Goal: Transaction & Acquisition: Subscribe to service/newsletter

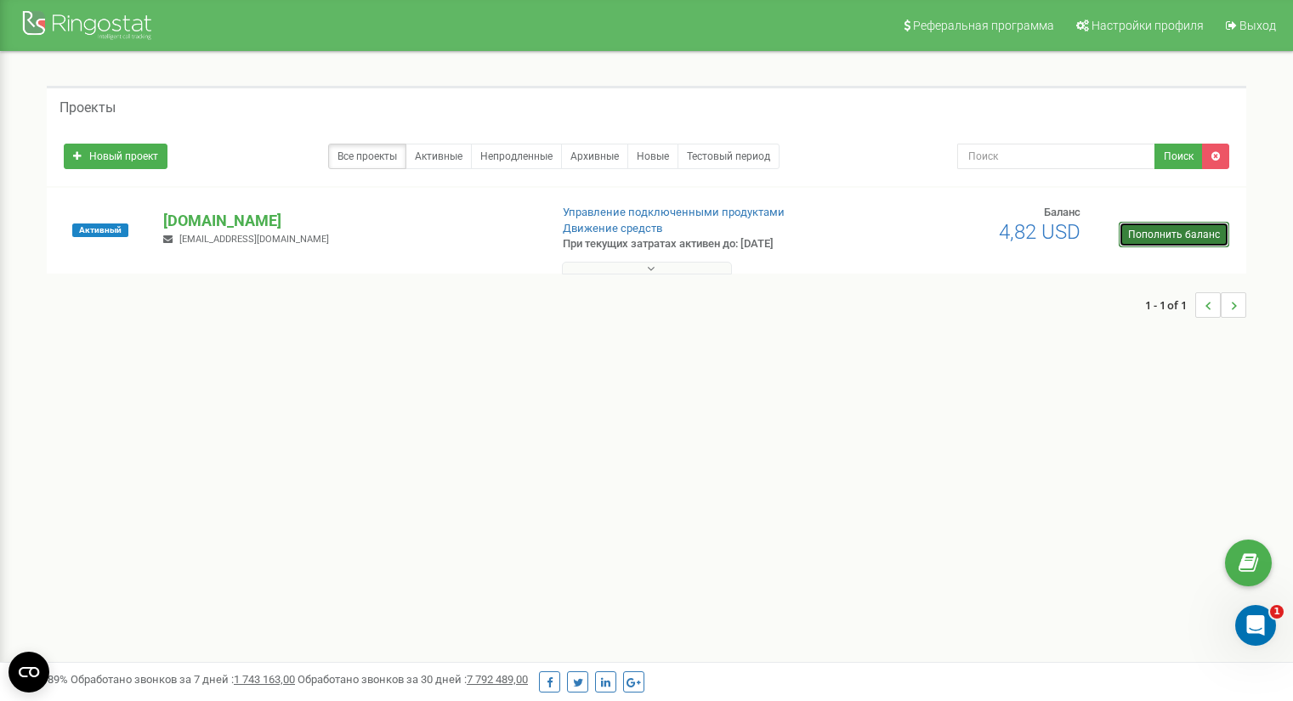
click at [1149, 231] on link "Пополнить баланс" at bounding box center [1173, 234] width 110 height 25
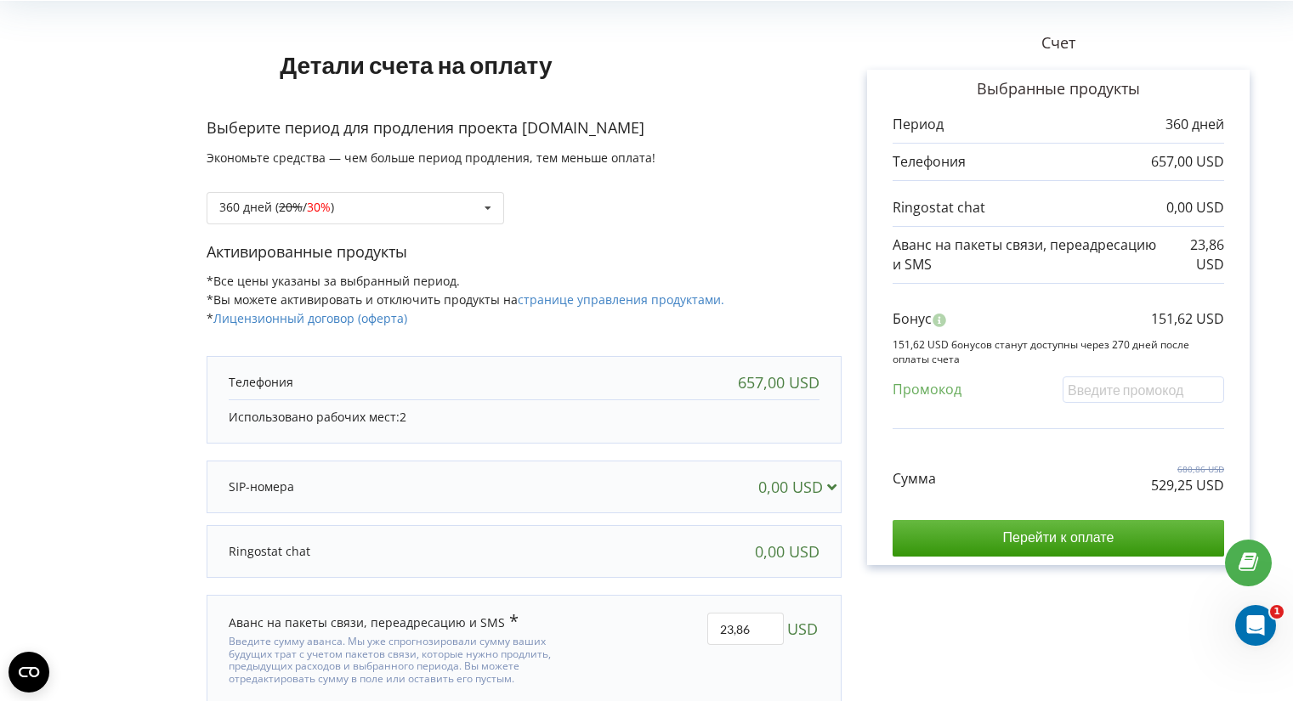
scroll to position [153, 0]
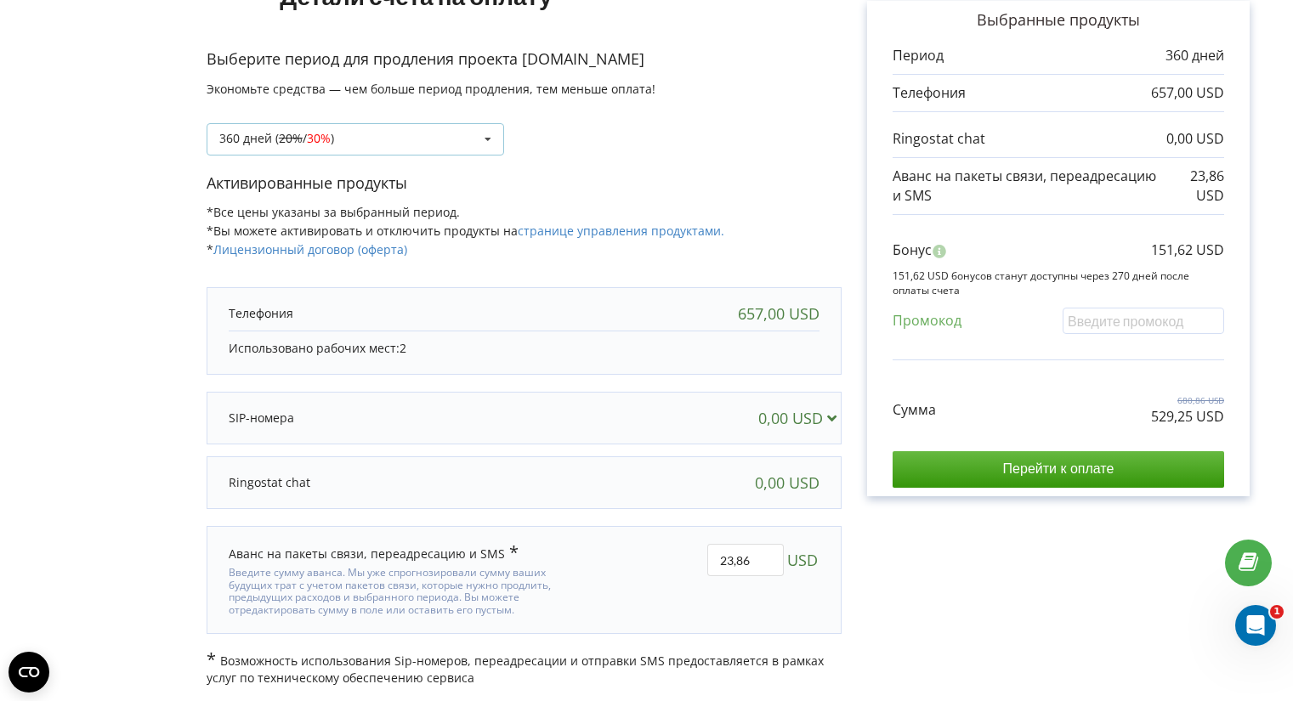
click at [488, 139] on icon at bounding box center [487, 139] width 25 height 31
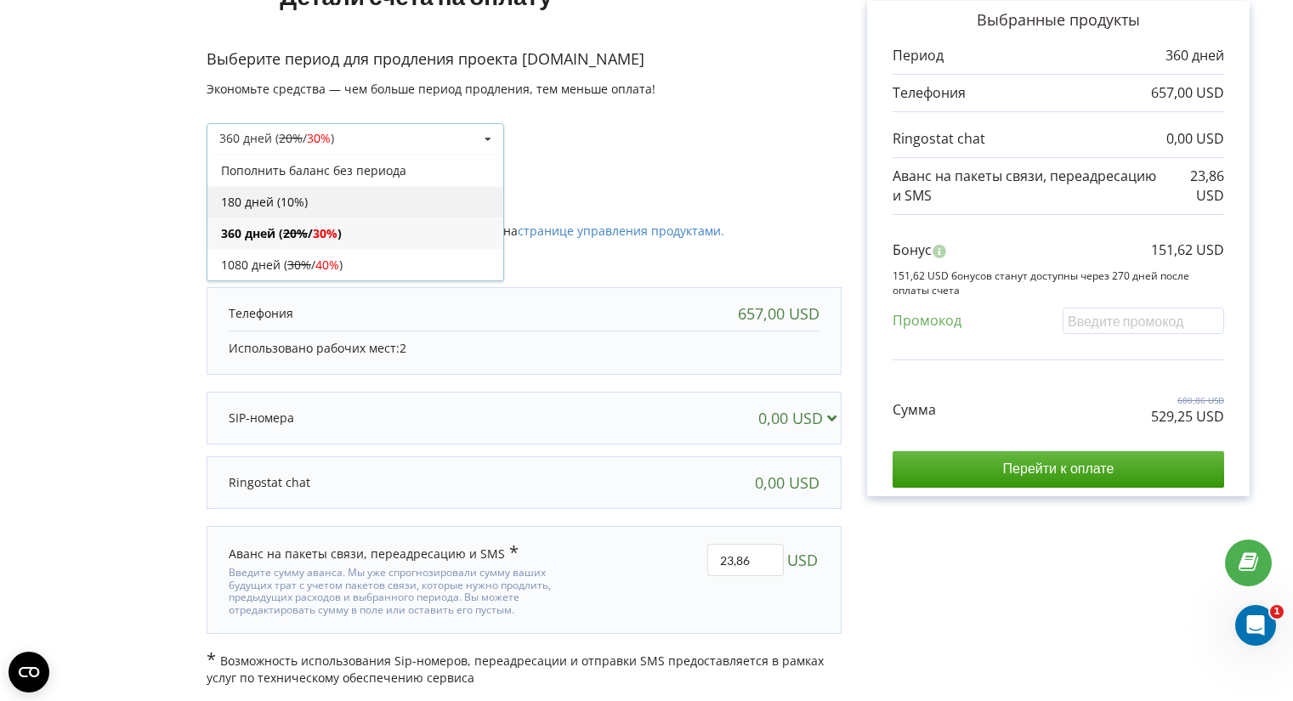
click at [376, 206] on div "180 дней (10%)" at bounding box center [355, 201] width 296 height 31
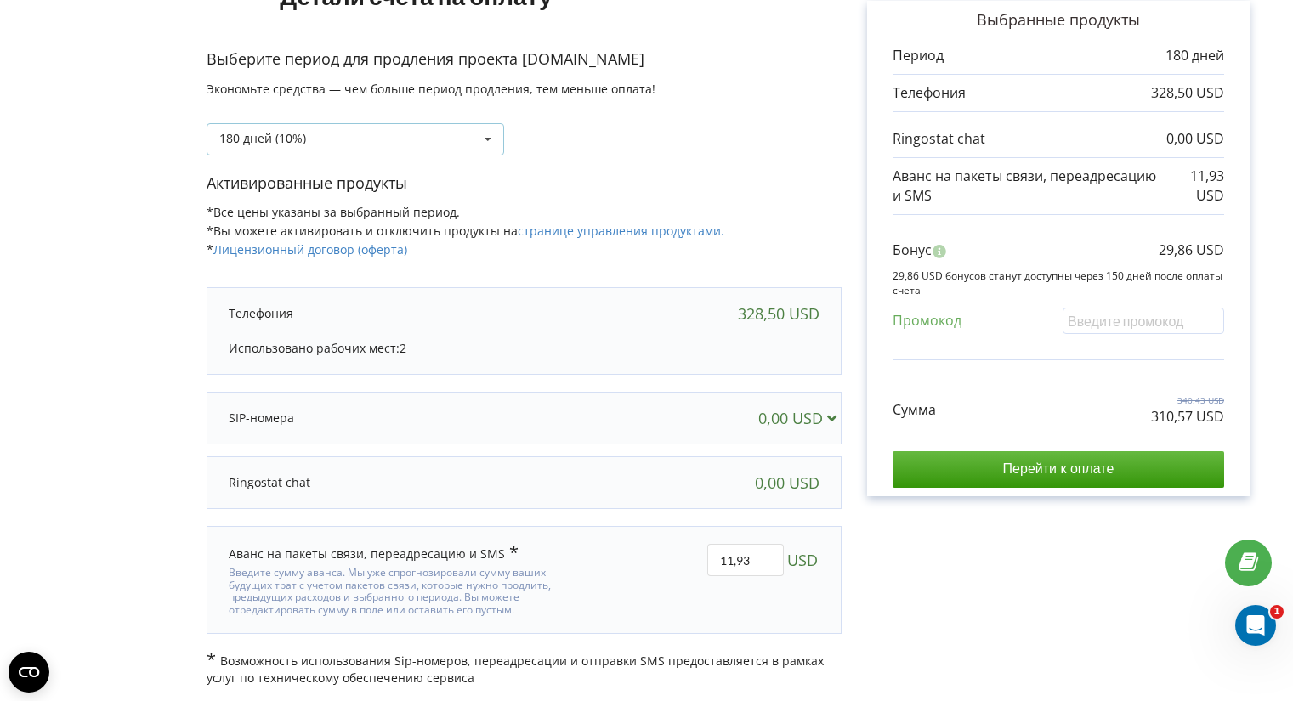
click at [484, 139] on icon at bounding box center [487, 139] width 25 height 31
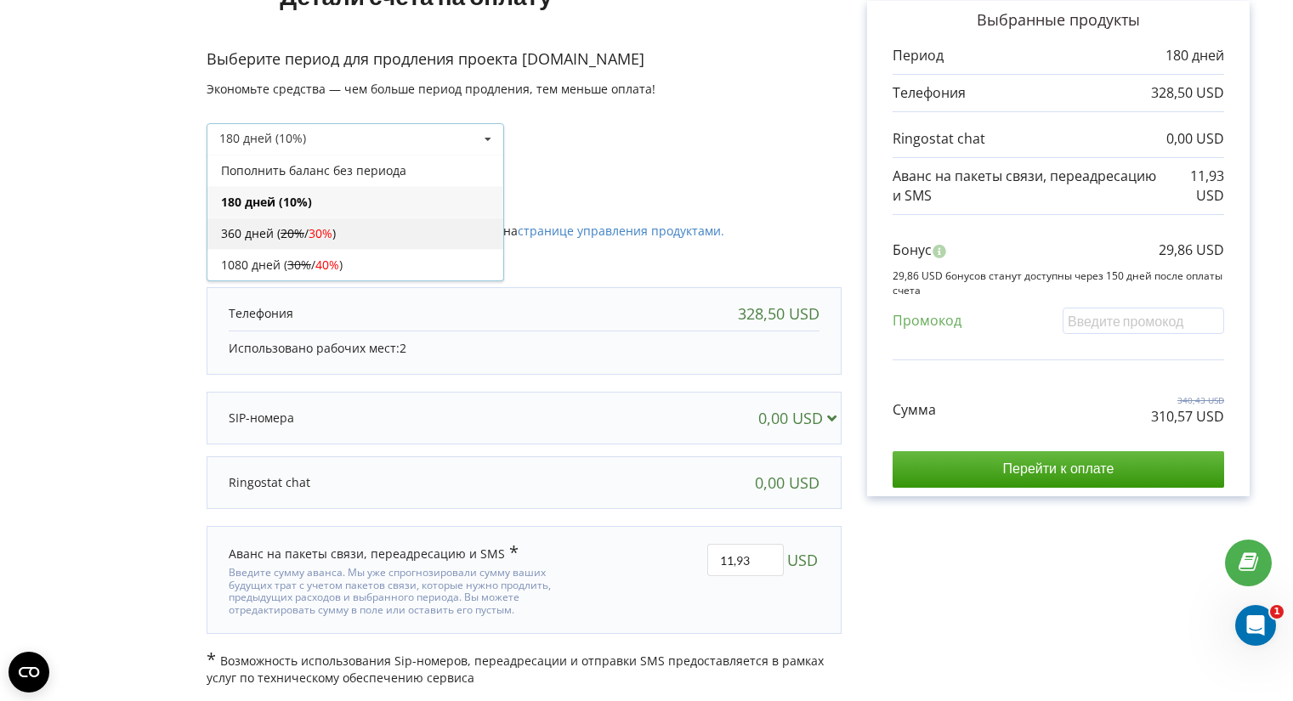
click at [315, 232] on span "30%" at bounding box center [321, 233] width 24 height 16
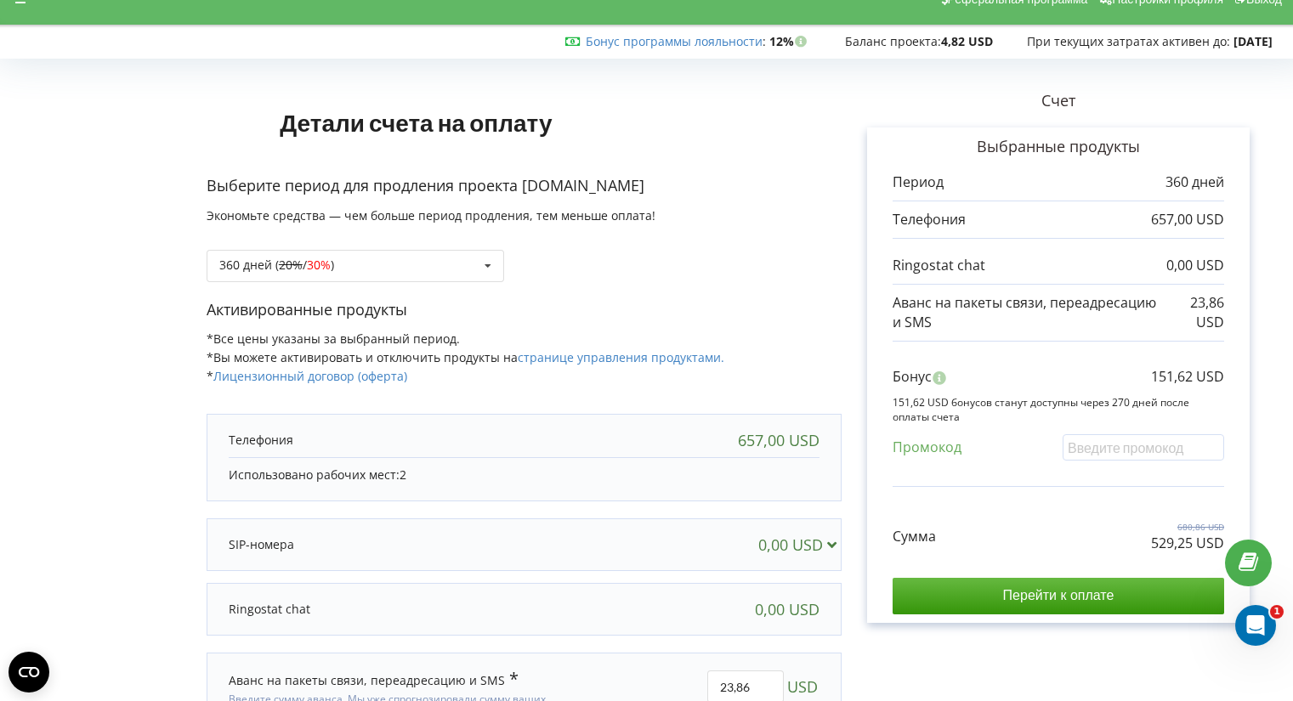
scroll to position [0, 0]
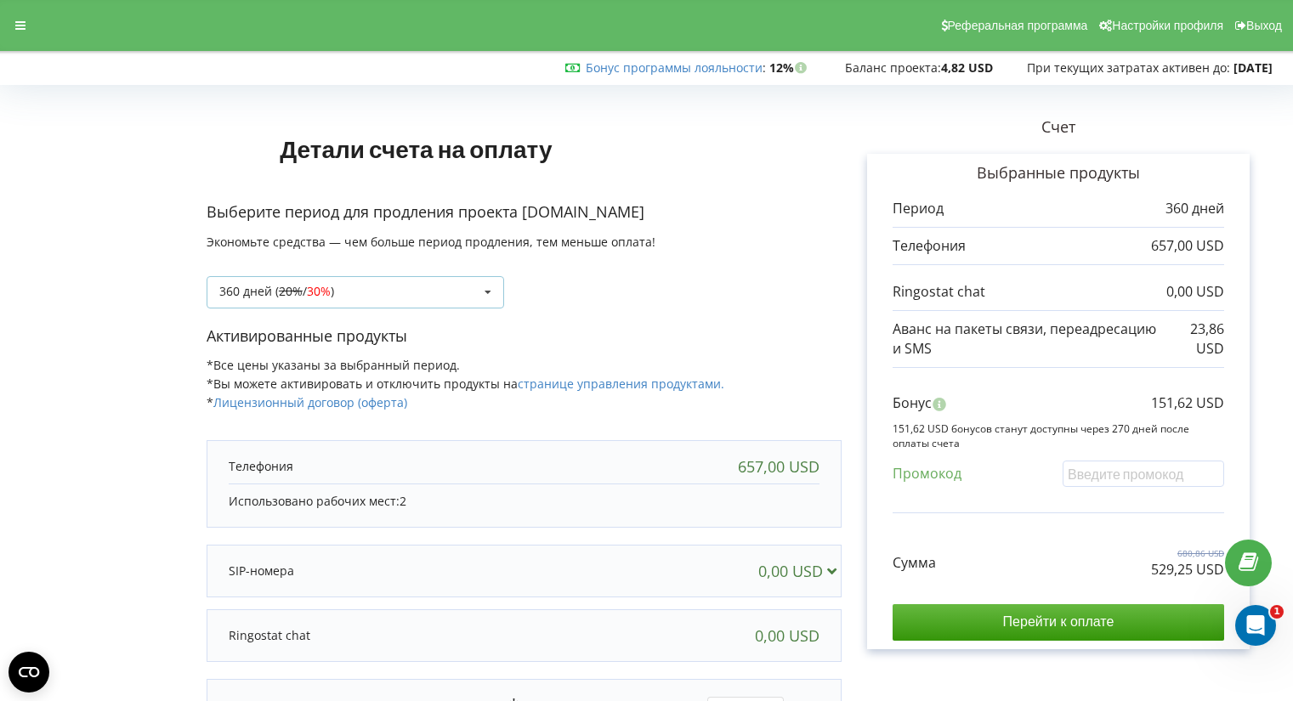
click at [491, 292] on icon at bounding box center [487, 292] width 25 height 31
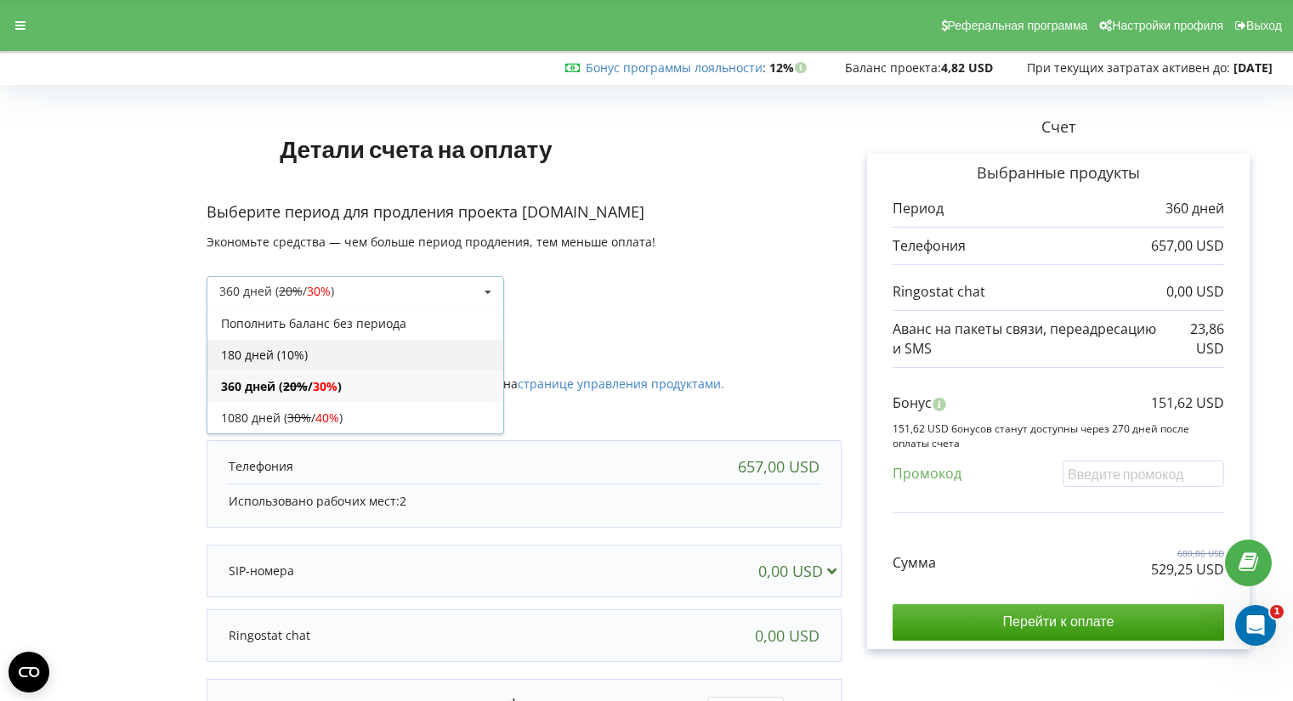
click at [409, 349] on div "180 дней (10%)" at bounding box center [355, 354] width 296 height 31
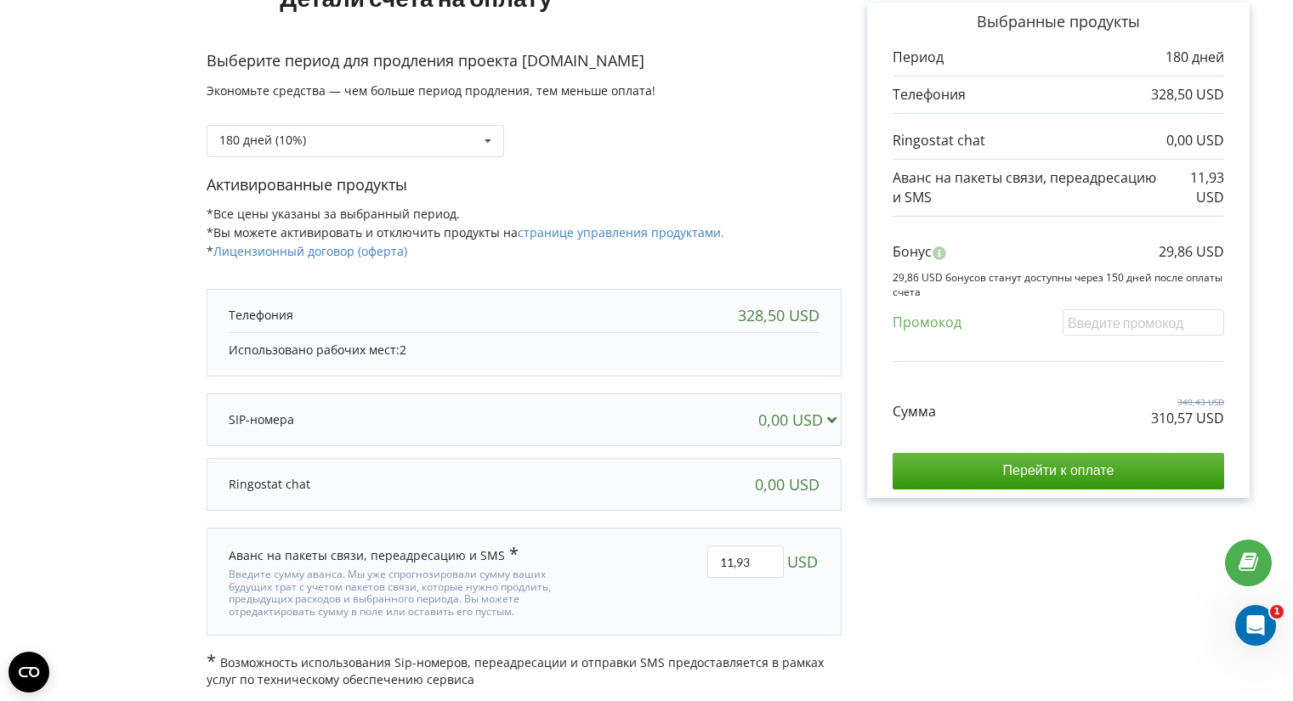
scroll to position [153, 0]
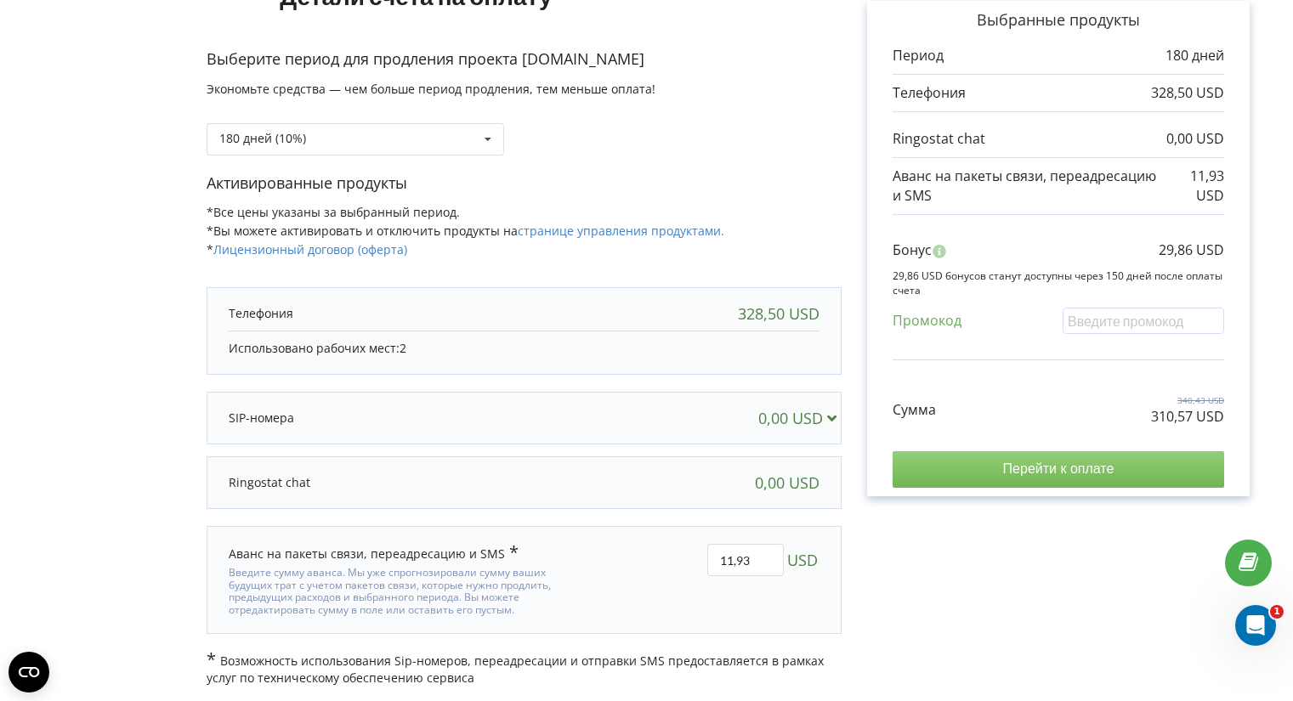
click at [968, 476] on input "Перейти к оплате" at bounding box center [1057, 469] width 331 height 36
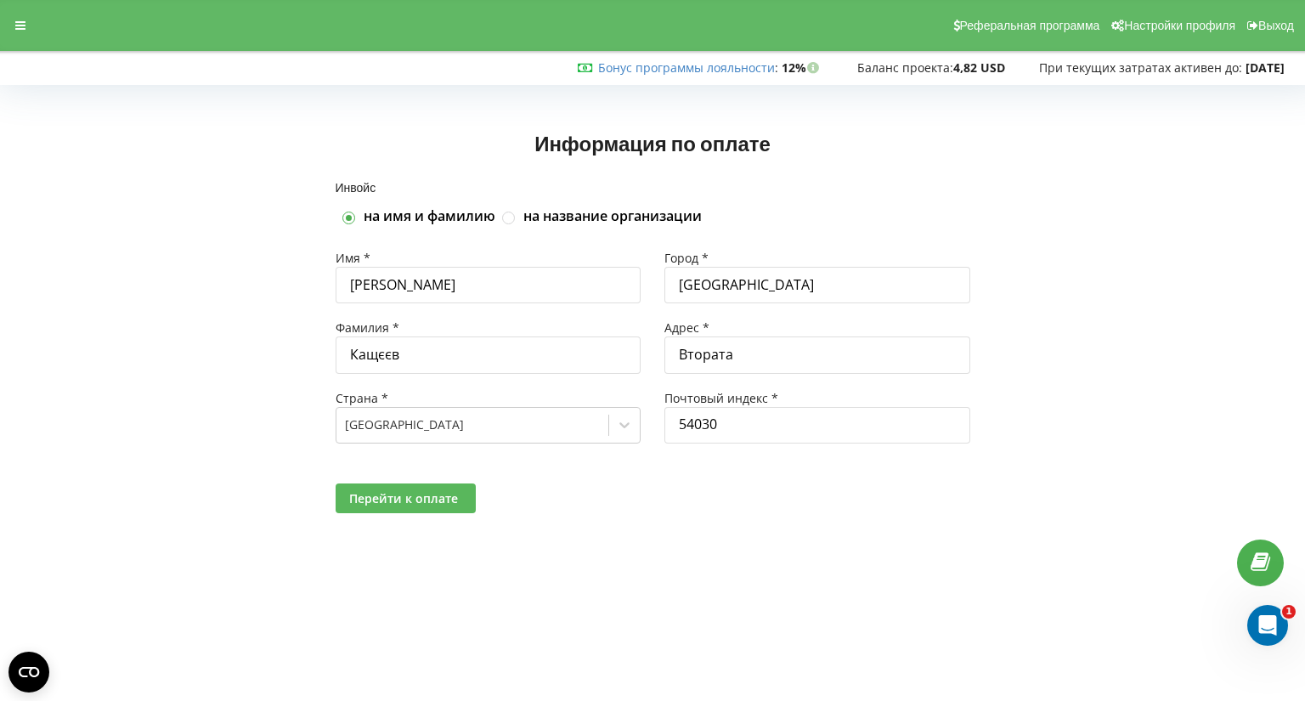
click at [398, 495] on span "Перейти к оплате" at bounding box center [403, 498] width 109 height 16
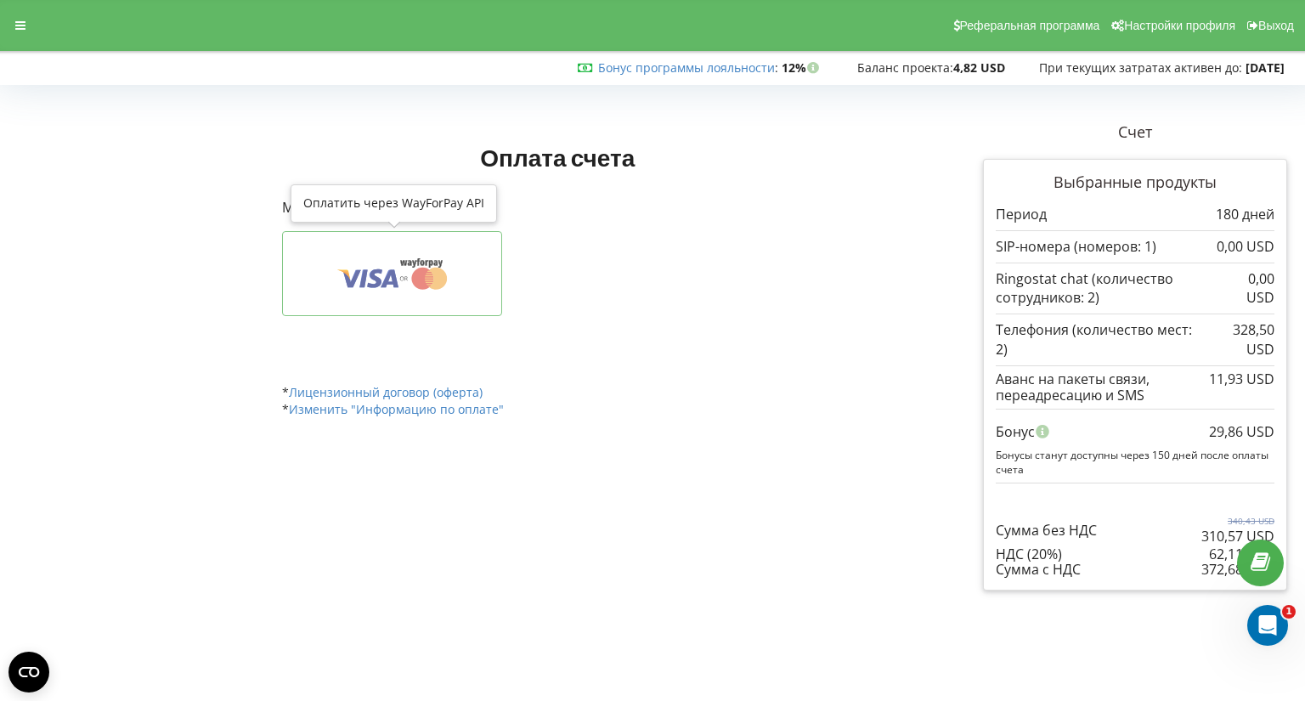
click at [361, 280] on icon at bounding box center [364, 278] width 8 height 18
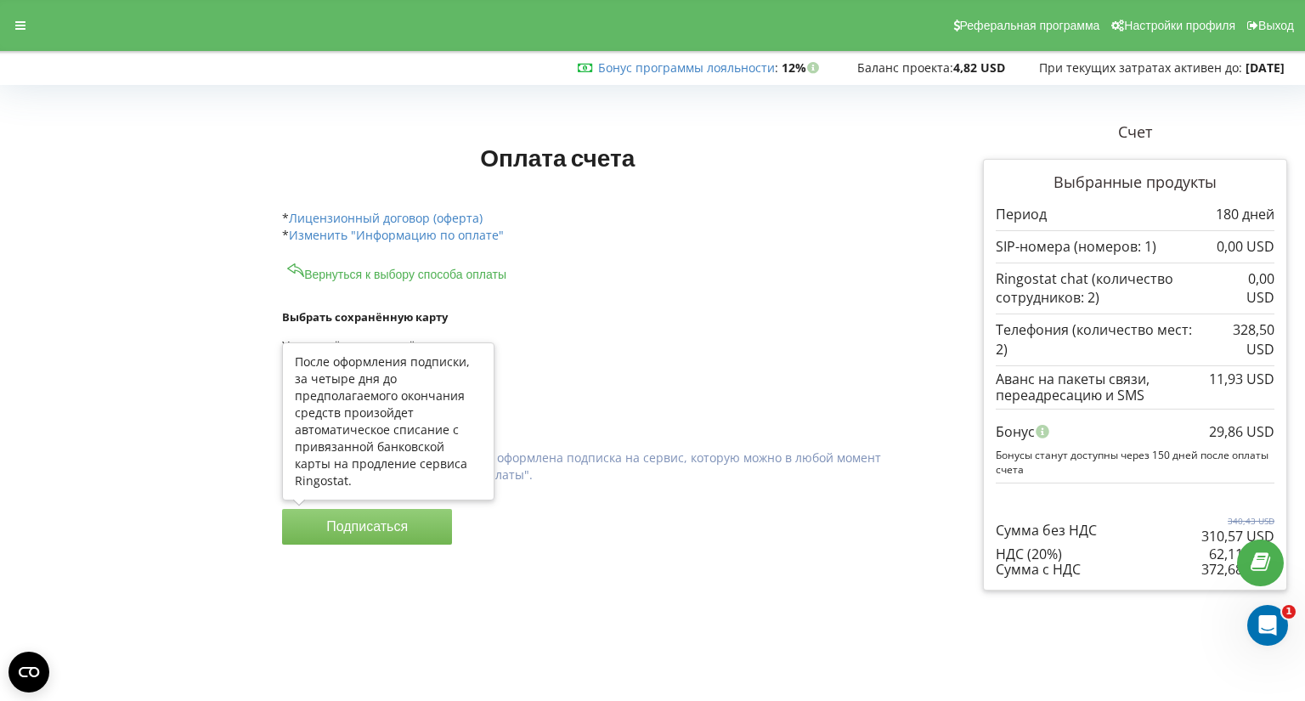
click at [373, 528] on button "Подписаться" at bounding box center [367, 527] width 170 height 36
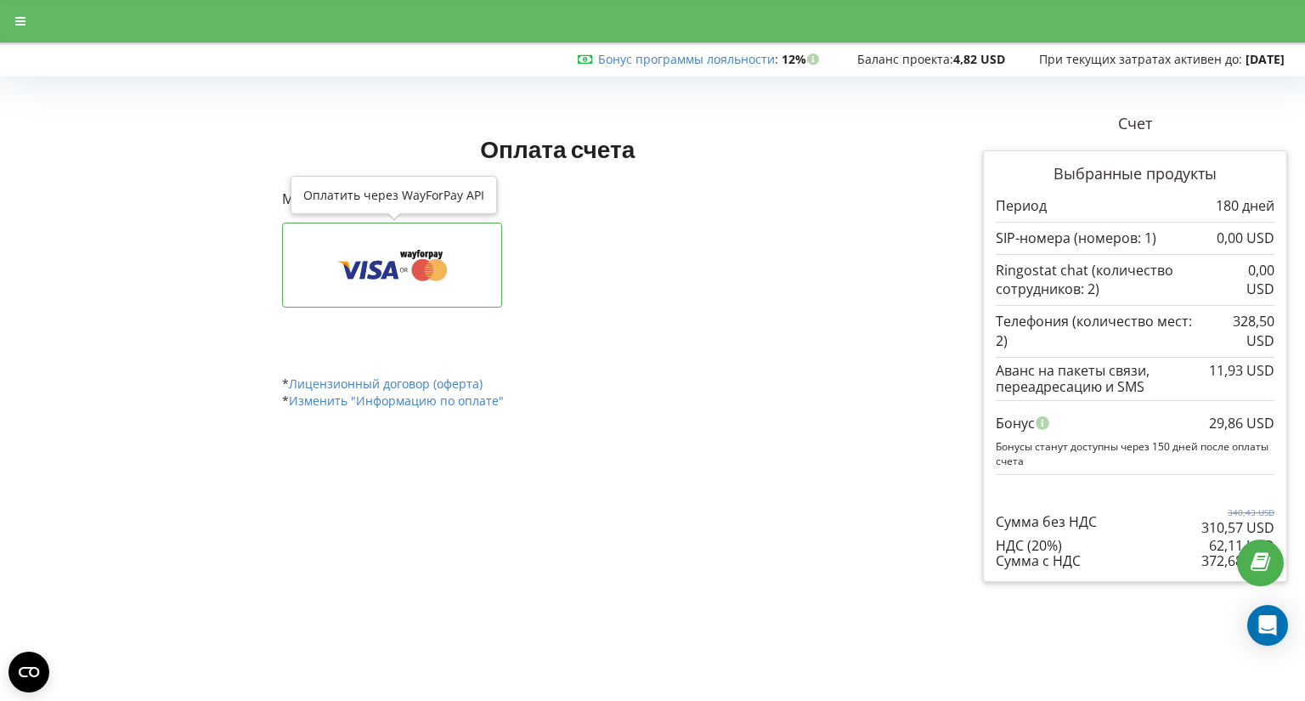
click at [359, 248] on button at bounding box center [392, 265] width 220 height 85
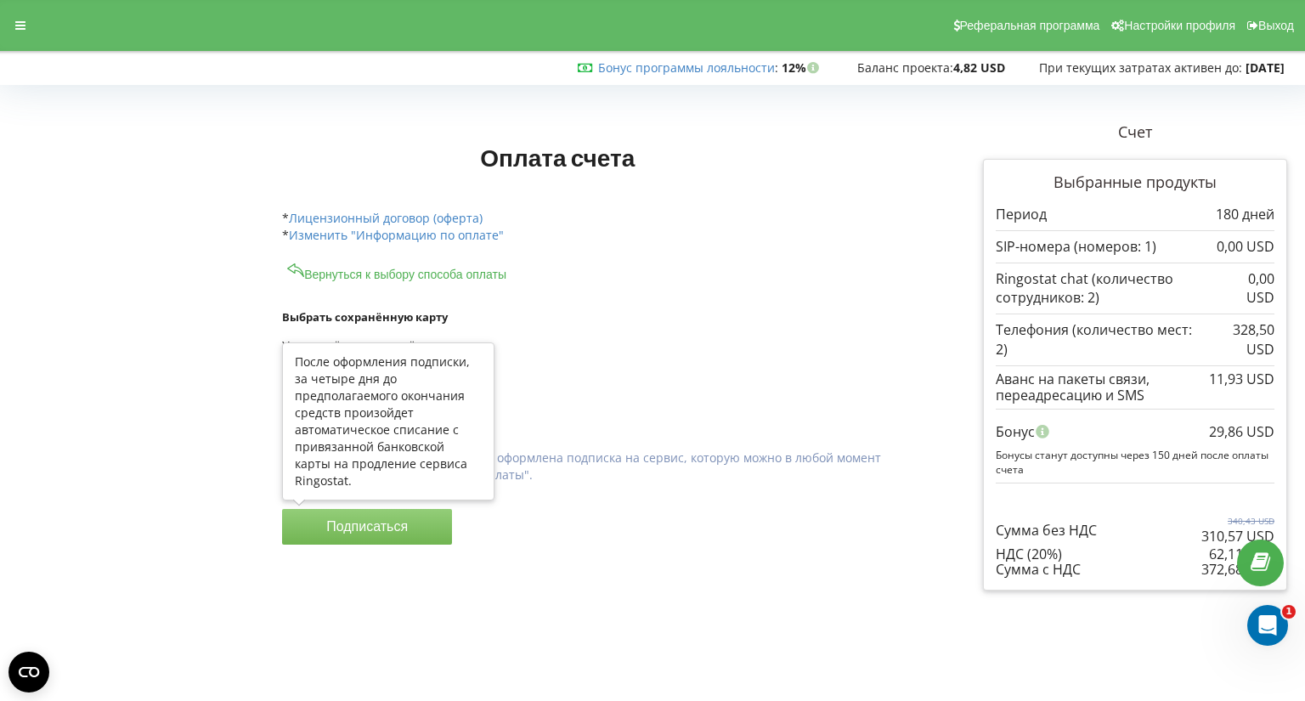
click at [337, 525] on button "Подписаться" at bounding box center [367, 527] width 170 height 36
